Goal: Task Accomplishment & Management: Manage account settings

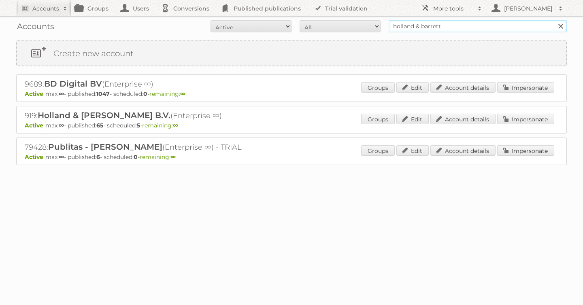
drag, startPoint x: 0, startPoint y: 0, endPoint x: 288, endPoint y: 22, distance: 288.4
click at [289, 22] on form "All Active Expired Pending All Paid Trials Self service holland & barrett Search" at bounding box center [291, 26] width 551 height 12
type input "dm drogerie"
click at [554, 20] on input "Search" at bounding box center [560, 26] width 12 height 12
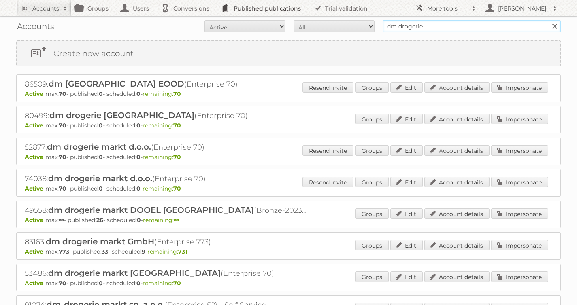
drag, startPoint x: 432, startPoint y: 27, endPoint x: 273, endPoint y: 13, distance: 159.8
click at [275, 13] on body "Accounts Search Advanced Search Create new account Groups Users Conversions Pub…" at bounding box center [288, 152] width 577 height 305
click at [429, 26] on input "holland and berrettt" at bounding box center [472, 26] width 178 height 12
click at [474, 27] on input "holland and barrettt" at bounding box center [472, 26] width 178 height 12
type input "holland and barrett"
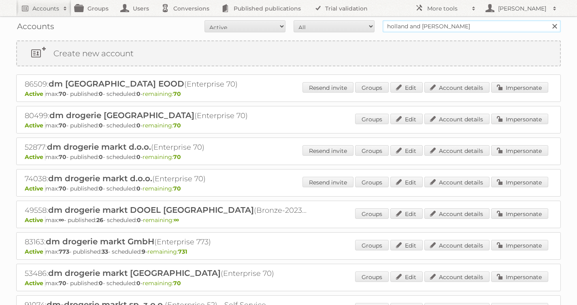
click at [548, 20] on input "Search" at bounding box center [554, 26] width 12 height 12
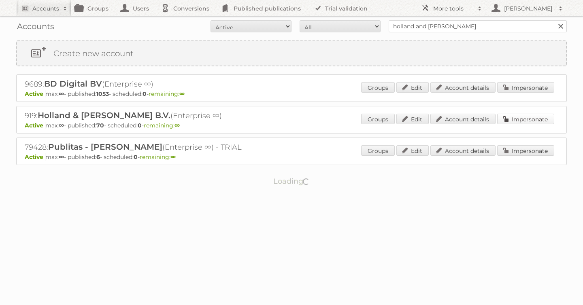
click at [524, 117] on link "Impersonate" at bounding box center [525, 119] width 57 height 11
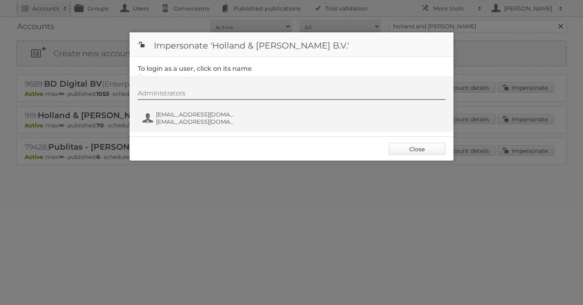
click at [427, 146] on link "Close" at bounding box center [417, 149] width 57 height 12
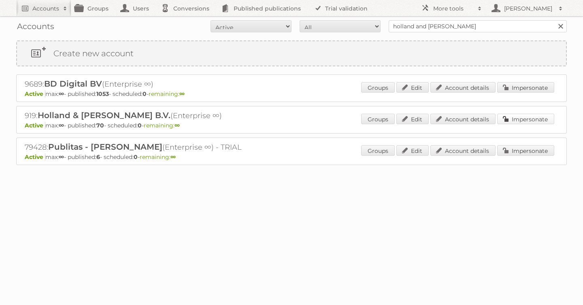
click at [517, 114] on link "Impersonate" at bounding box center [525, 119] width 57 height 11
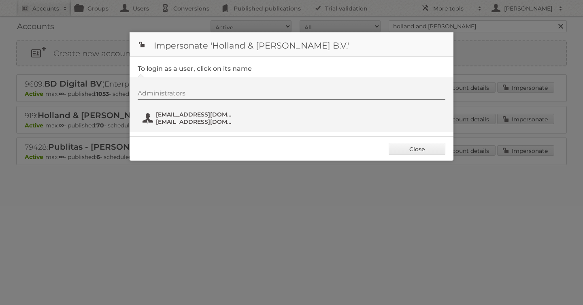
click at [209, 112] on span "fs+hollandbarrett@publitas.com" at bounding box center [195, 114] width 79 height 7
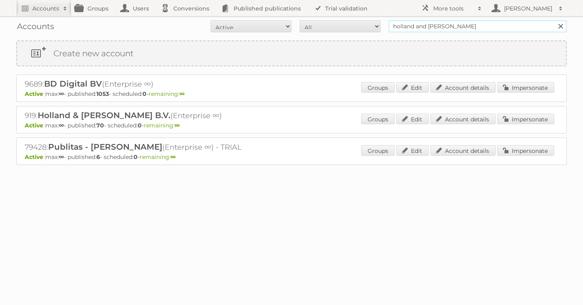
drag, startPoint x: 465, startPoint y: 28, endPoint x: 285, endPoint y: 18, distance: 180.5
click at [285, 18] on div "Accounts All Active Expired Pending All Paid Trials Self service holland and ba…" at bounding box center [291, 26] width 551 height 20
type input "dm drogerie"
click at [554, 20] on input "Search" at bounding box center [560, 26] width 12 height 12
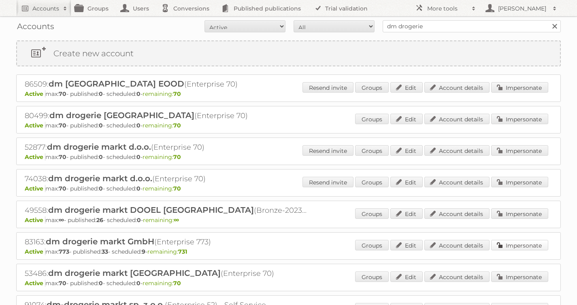
click at [513, 245] on link "Impersonate" at bounding box center [519, 245] width 57 height 11
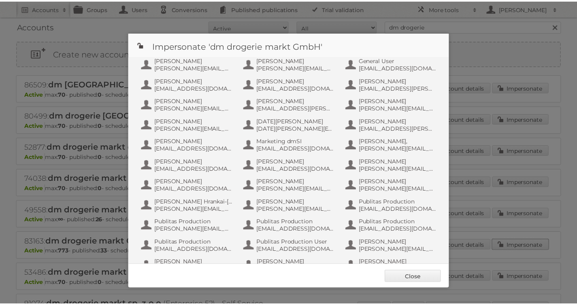
scroll to position [223, 0]
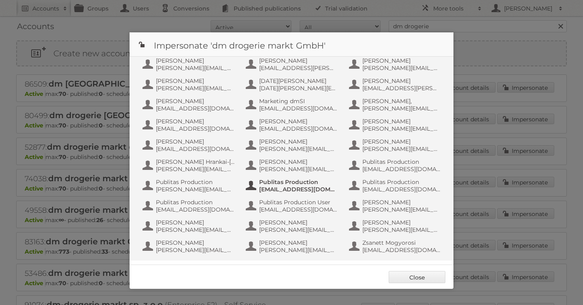
click at [292, 183] on span "Publitas Production" at bounding box center [298, 182] width 79 height 7
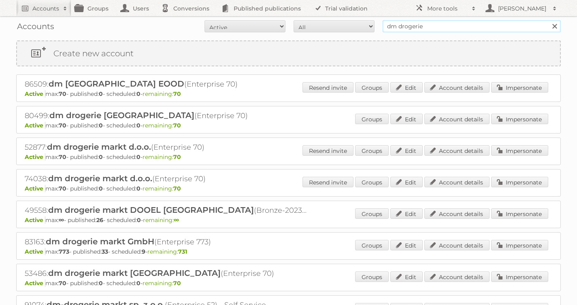
drag, startPoint x: 438, startPoint y: 26, endPoint x: 296, endPoint y: 19, distance: 142.3
click at [300, 24] on form "All Active Expired Pending All Paid Trials Self service dm drogerie Search" at bounding box center [288, 26] width 545 height 12
type input "zoe productions"
click at [548, 20] on input "Search" at bounding box center [554, 26] width 12 height 12
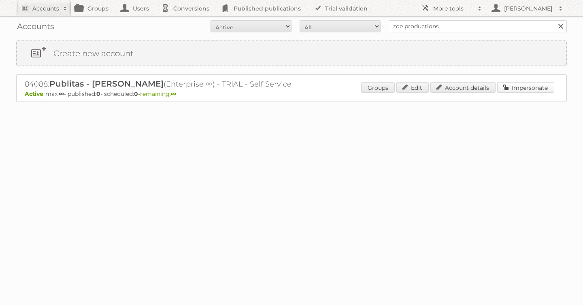
click at [510, 90] on link "Impersonate" at bounding box center [525, 87] width 57 height 11
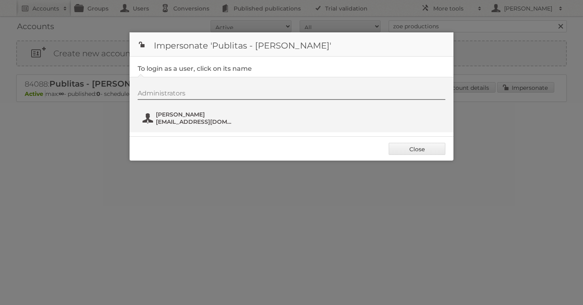
drag, startPoint x: 190, startPoint y: 127, endPoint x: 185, endPoint y: 119, distance: 9.1
click at [190, 127] on div "Administrators Zoë van Duijn zoe@publitas.com" at bounding box center [296, 109] width 316 height 39
click at [184, 119] on span "zoe@publitas.com" at bounding box center [195, 121] width 79 height 7
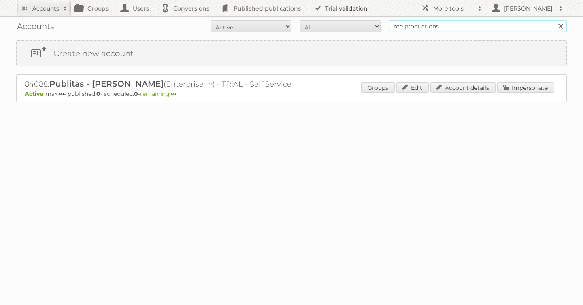
drag, startPoint x: 432, startPoint y: 23, endPoint x: 307, endPoint y: 2, distance: 126.0
click at [352, 10] on body "Accounts Search Advanced Search Create new account Groups Users Conversions Pub…" at bounding box center [291, 152] width 583 height 305
type input "dm drogerie"
click at [554, 20] on input "Search" at bounding box center [560, 26] width 12 height 12
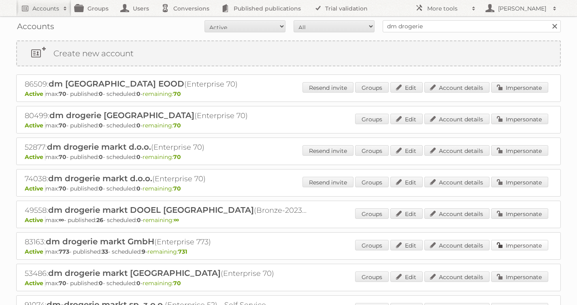
click at [509, 246] on link "Impersonate" at bounding box center [519, 245] width 57 height 11
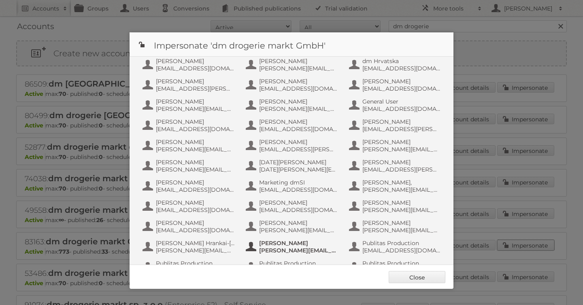
scroll to position [223, 0]
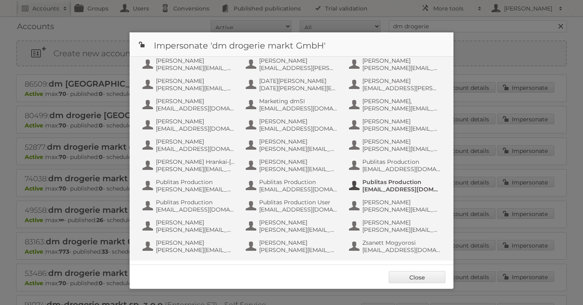
click at [409, 186] on span "[EMAIL_ADDRESS][DOMAIN_NAME]" at bounding box center [401, 189] width 79 height 7
